Goal: Task Accomplishment & Management: Manage account settings

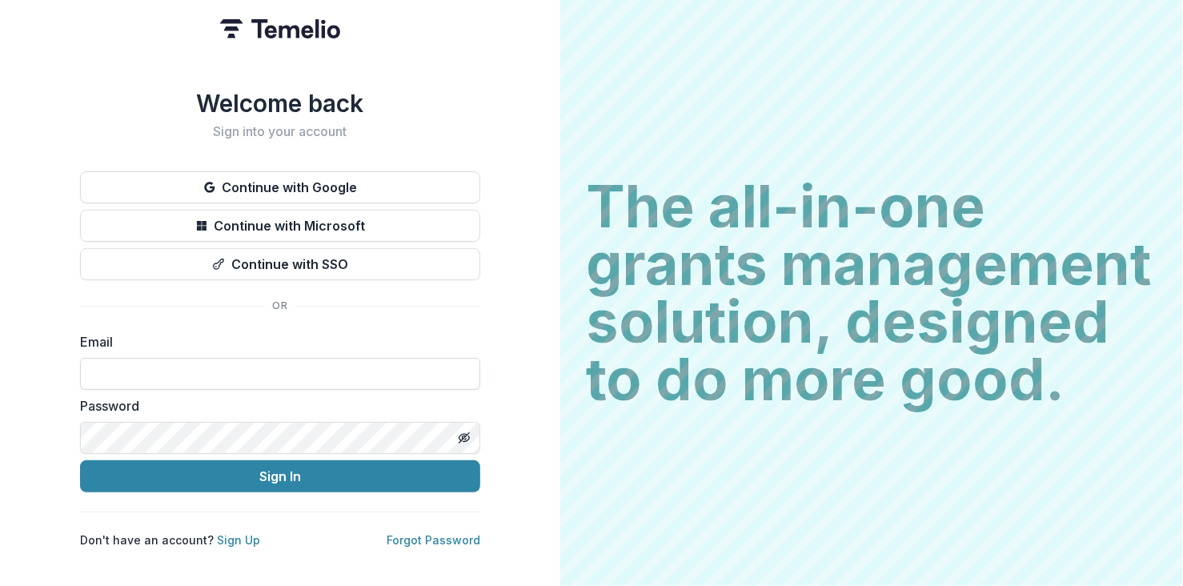
click at [333, 366] on input at bounding box center [280, 374] width 400 height 32
type input "**********"
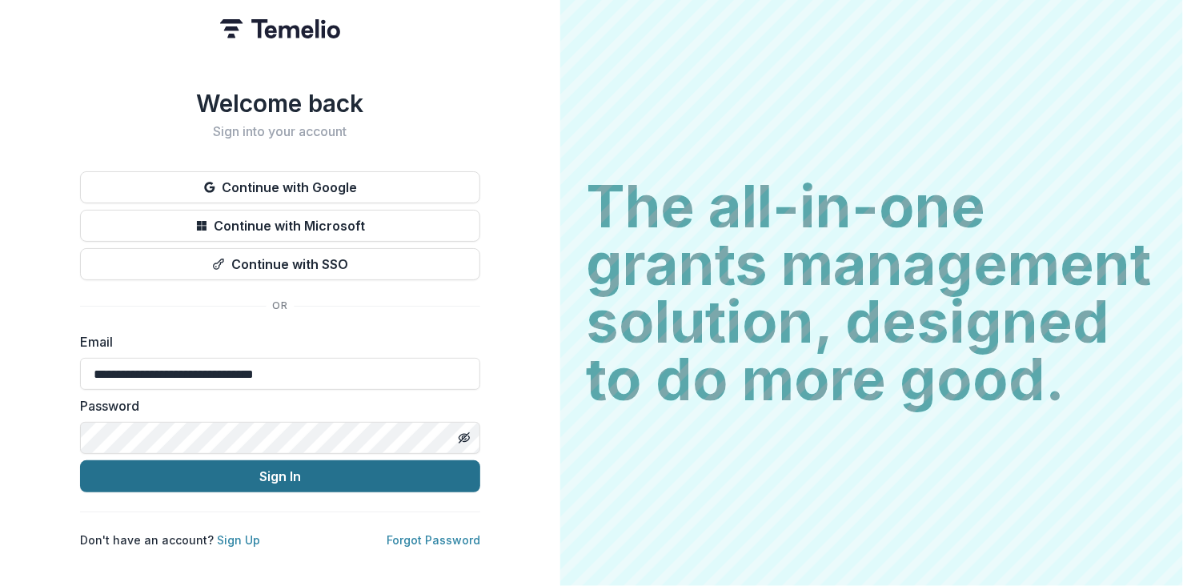
click at [243, 475] on button "Sign In" at bounding box center [280, 476] width 400 height 32
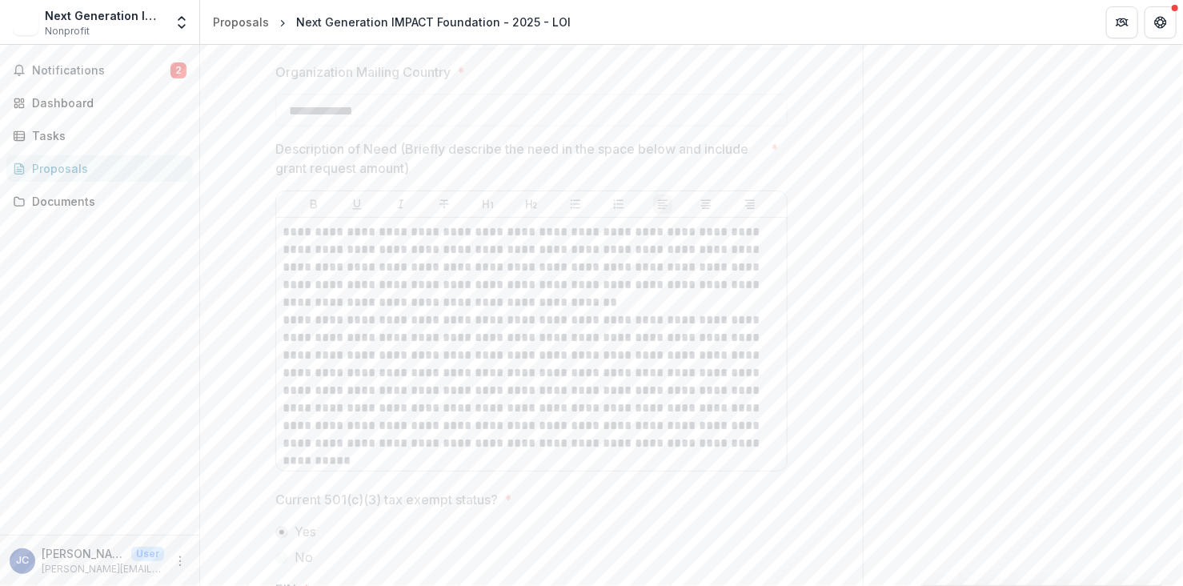
scroll to position [1317, 0]
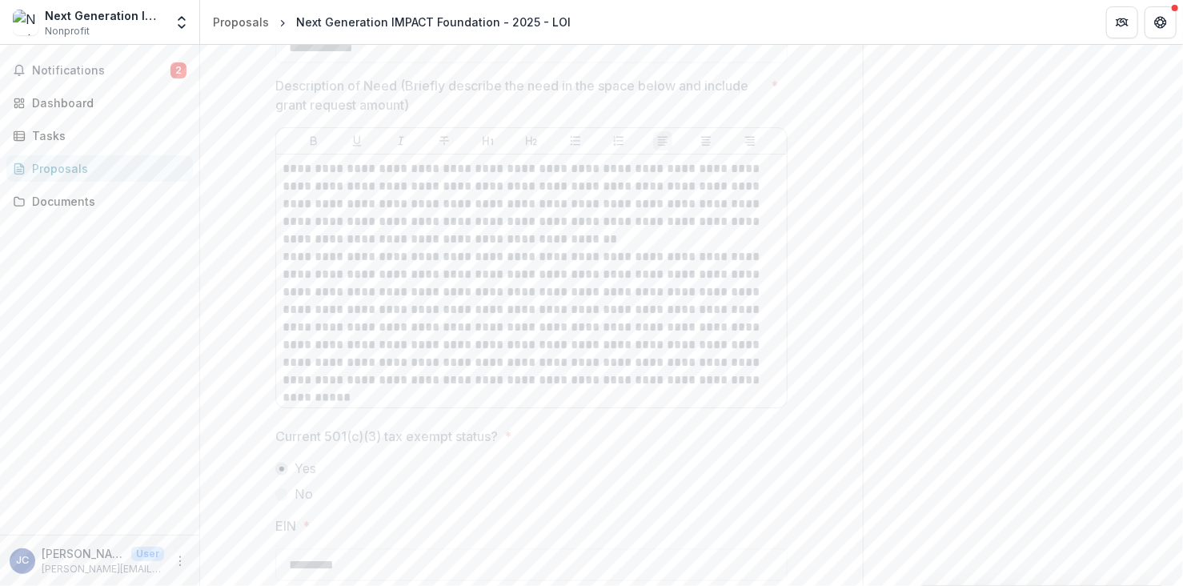
click at [717, 386] on p "**********" at bounding box center [532, 319] width 498 height 141
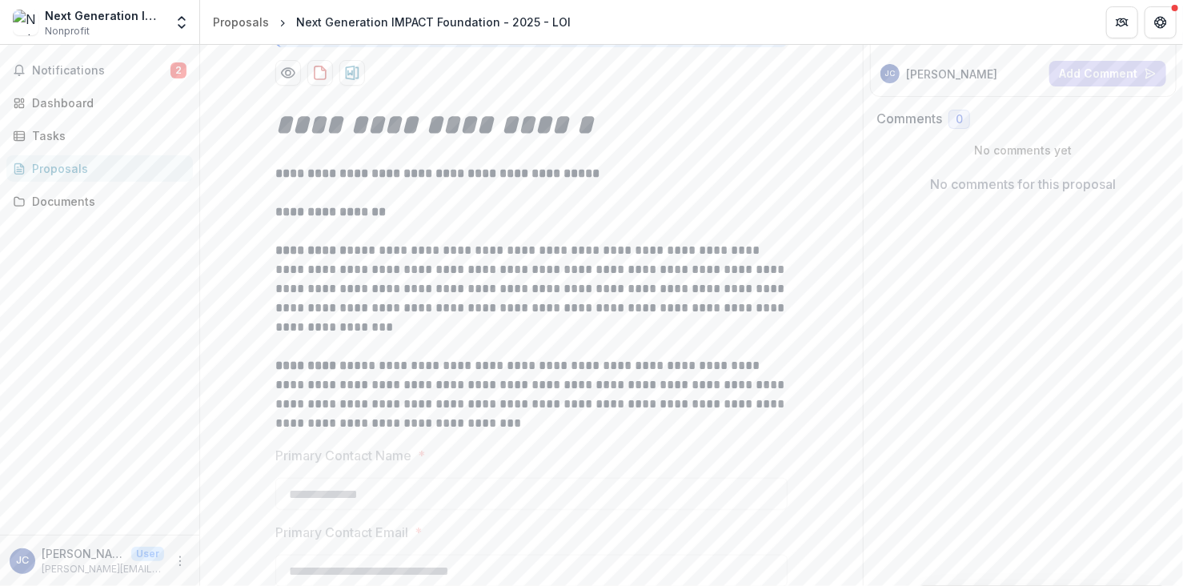
scroll to position [0, 0]
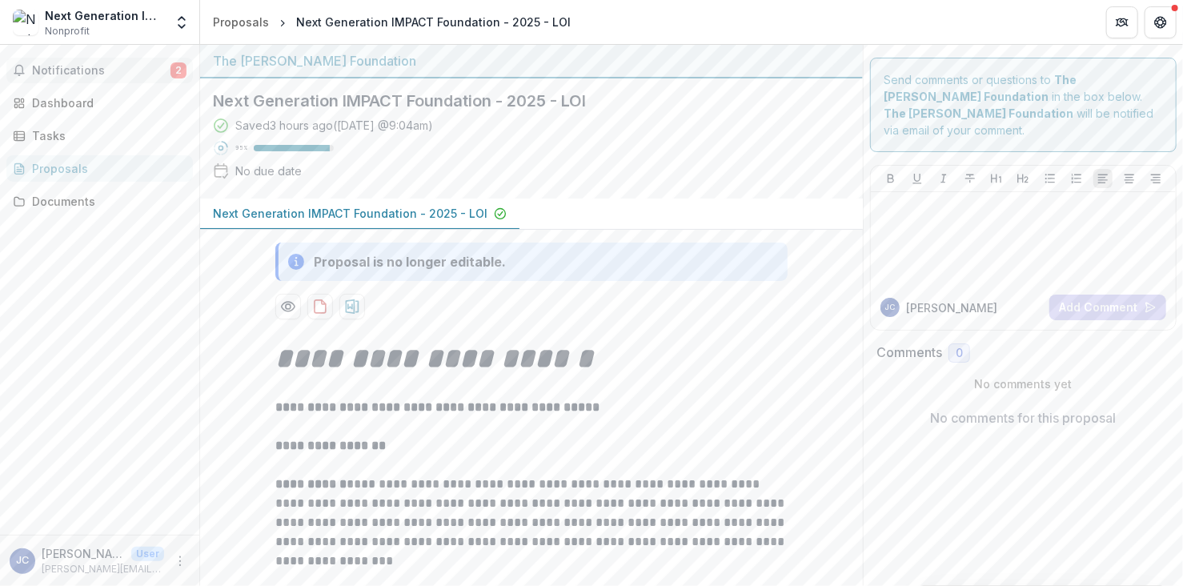
click at [74, 69] on span "Notifications" at bounding box center [101, 71] width 138 height 14
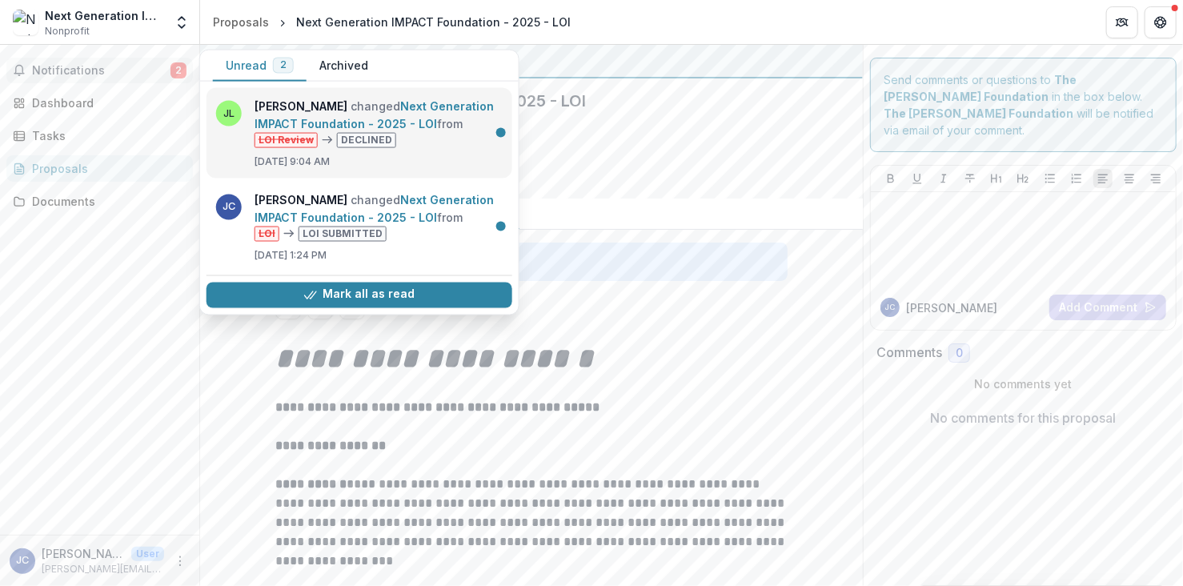
click at [288, 102] on link "Next Generation IMPACT Foundation - 2025 - LOI" at bounding box center [374, 114] width 239 height 31
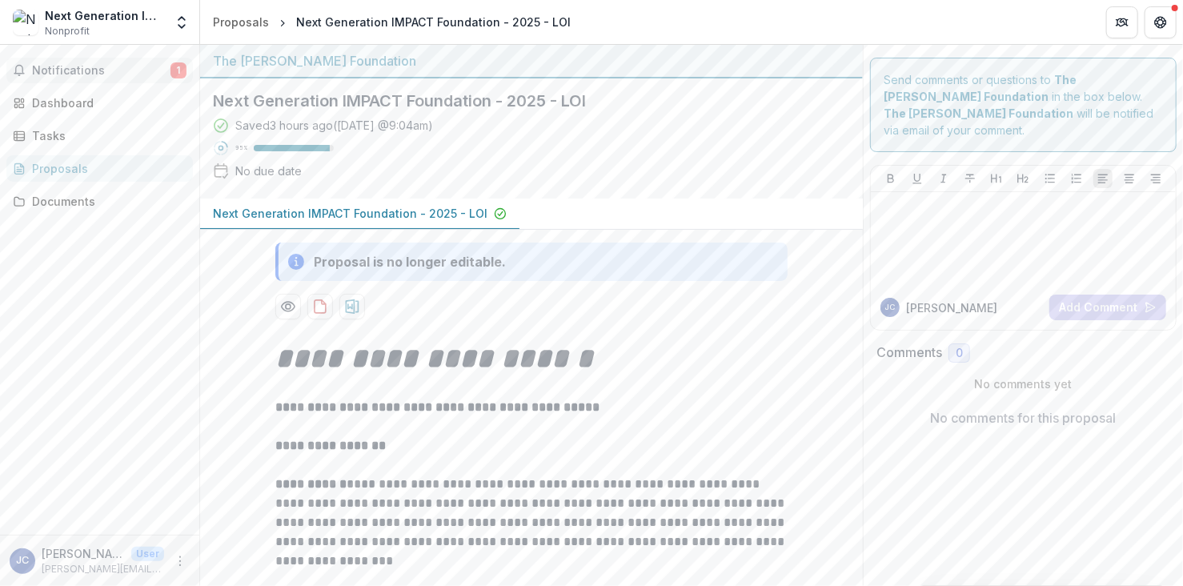
click at [176, 69] on span "1" at bounding box center [178, 70] width 16 height 16
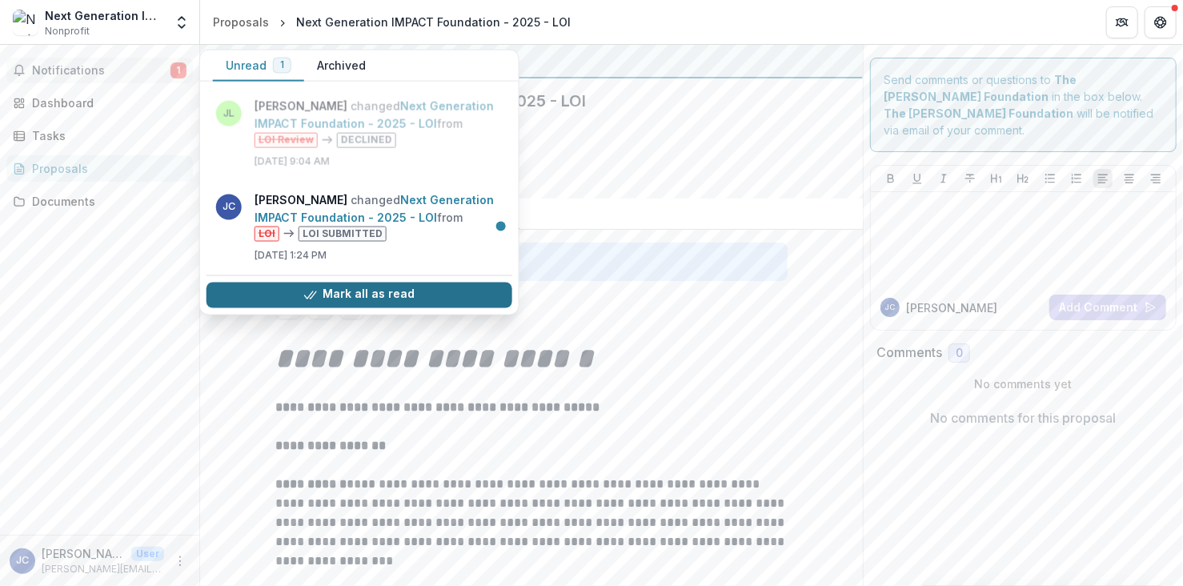
click at [378, 298] on button "Mark all as read" at bounding box center [359, 295] width 306 height 26
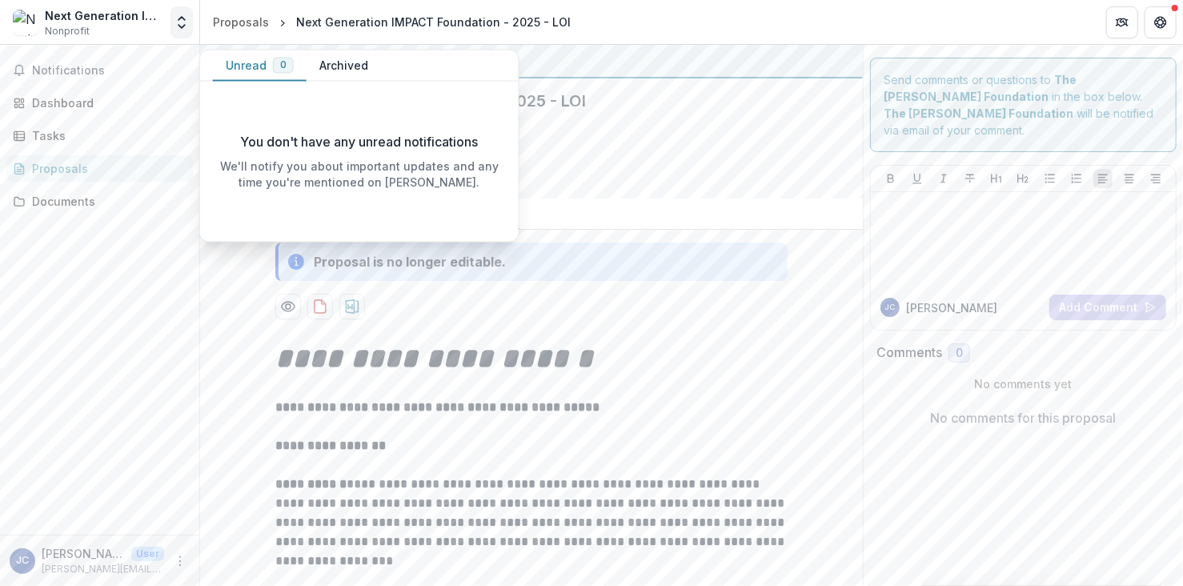
click at [182, 28] on icon "Open entity switcher" at bounding box center [182, 22] width 16 height 16
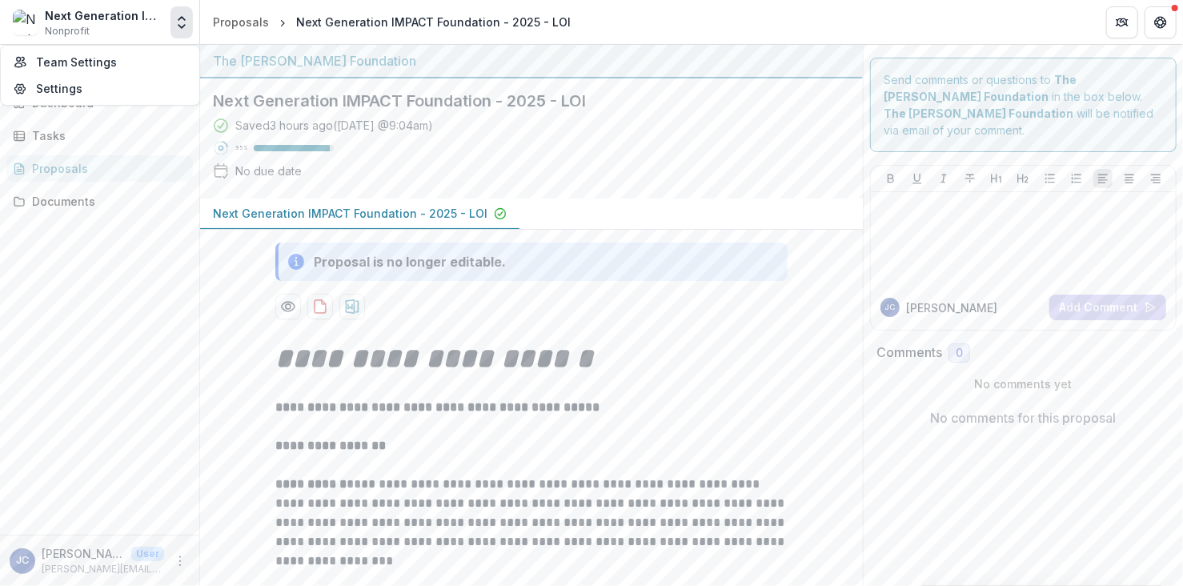
click at [182, 28] on icon "Open entity switcher" at bounding box center [182, 22] width 16 height 16
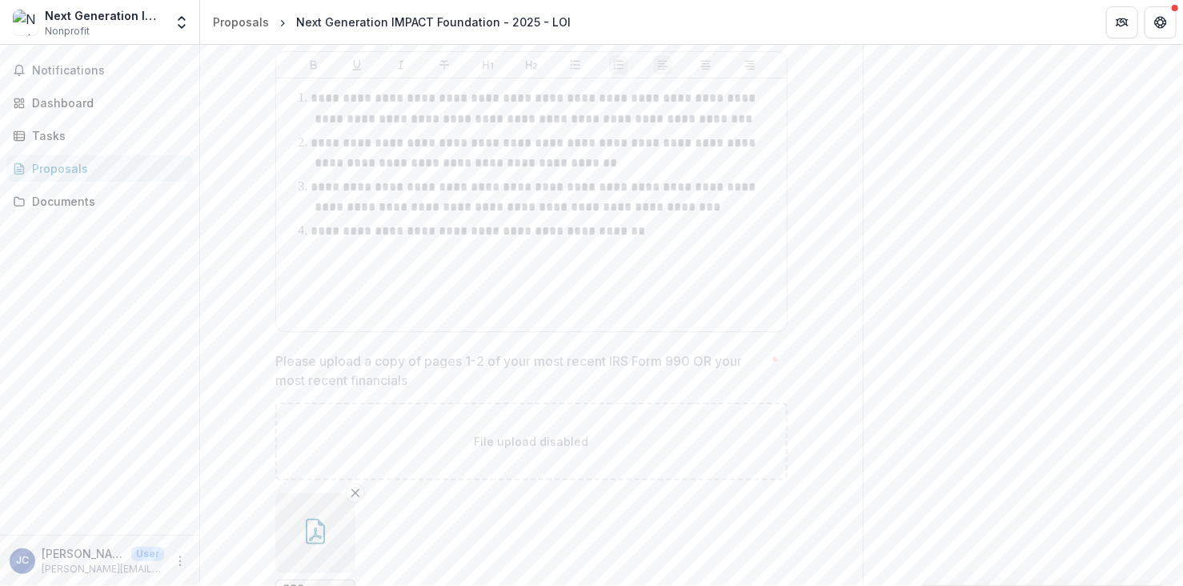
scroll to position [3301, 0]
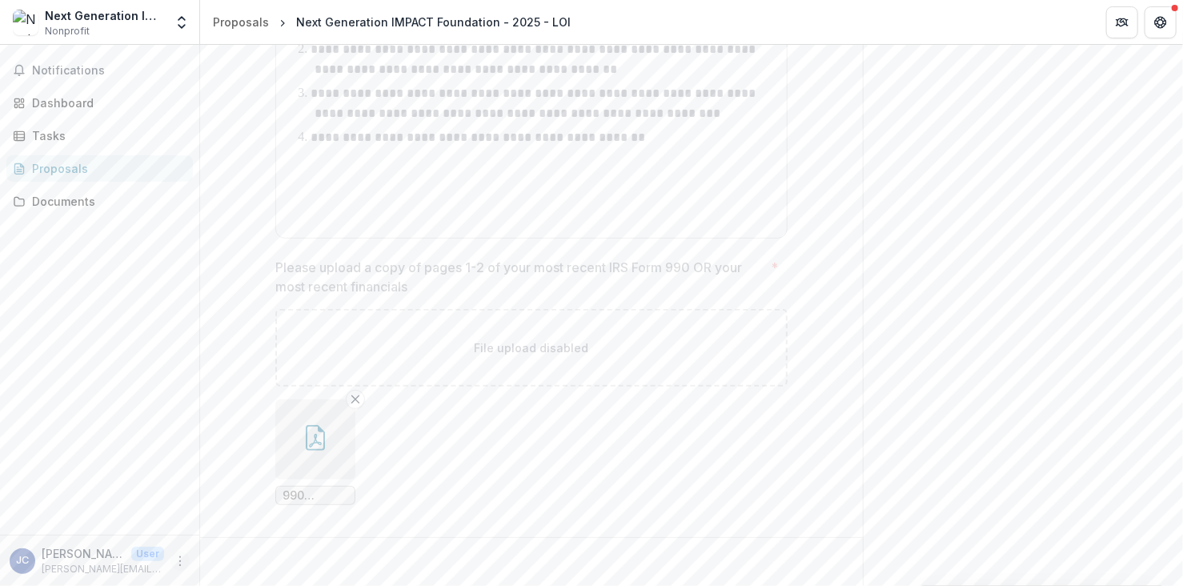
click at [178, 560] on icon "More" at bounding box center [180, 561] width 13 height 13
click at [243, 552] on button "Logout" at bounding box center [285, 553] width 171 height 26
